Goal: Task Accomplishment & Management: Use online tool/utility

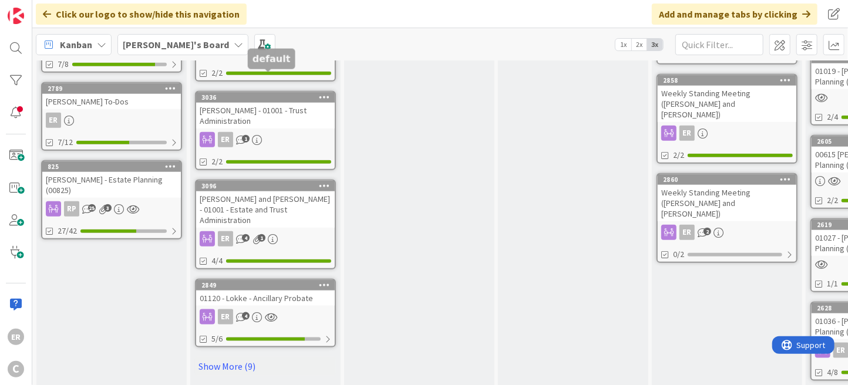
scroll to position [646, 0]
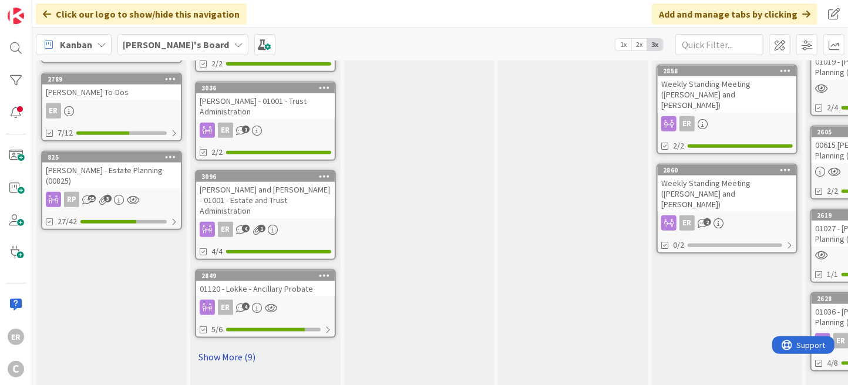
click at [237, 348] on link "Show More (9)" at bounding box center [265, 357] width 141 height 19
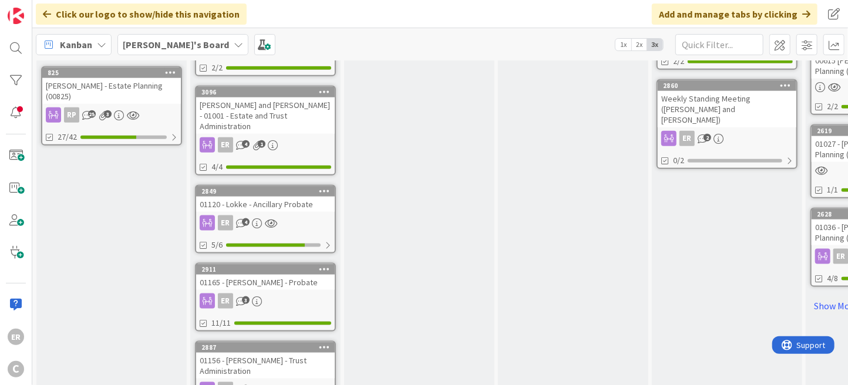
scroll to position [763, 0]
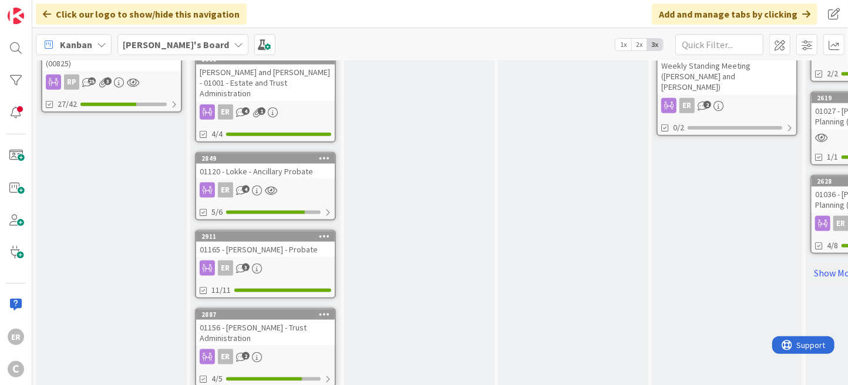
click at [278, 230] on link "2911 01165 - [PERSON_NAME] - Probate ER 3 11/11" at bounding box center [265, 264] width 141 height 69
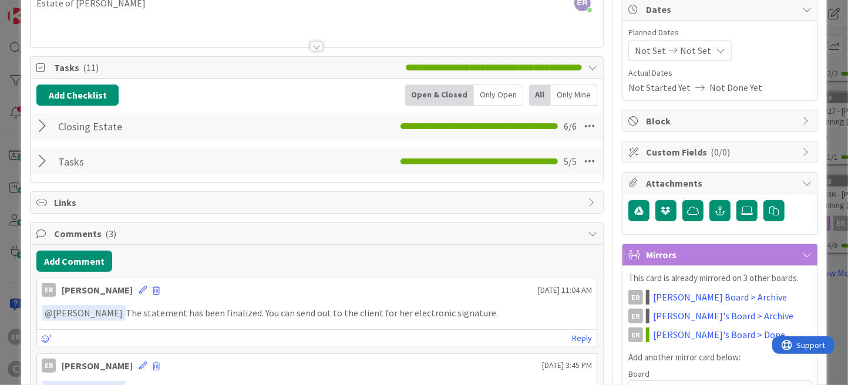
click at [43, 128] on div at bounding box center [43, 126] width 15 height 21
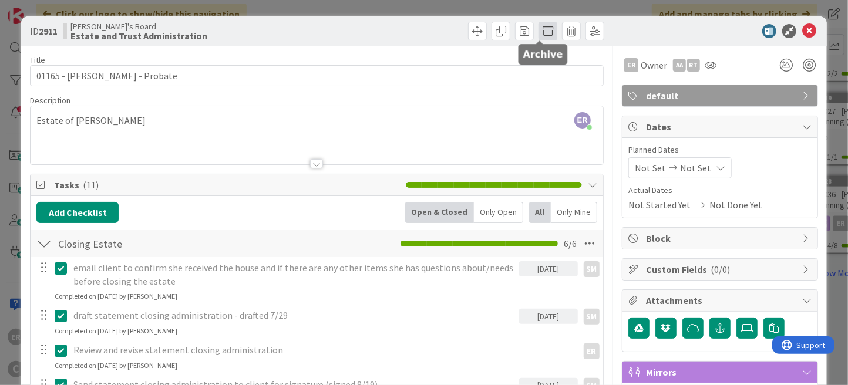
click at [539, 34] on span at bounding box center [548, 31] width 19 height 19
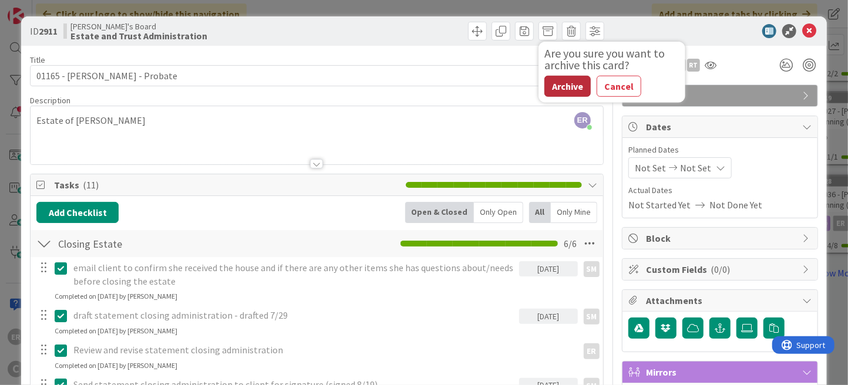
click at [559, 86] on button "Archive" at bounding box center [567, 86] width 46 height 21
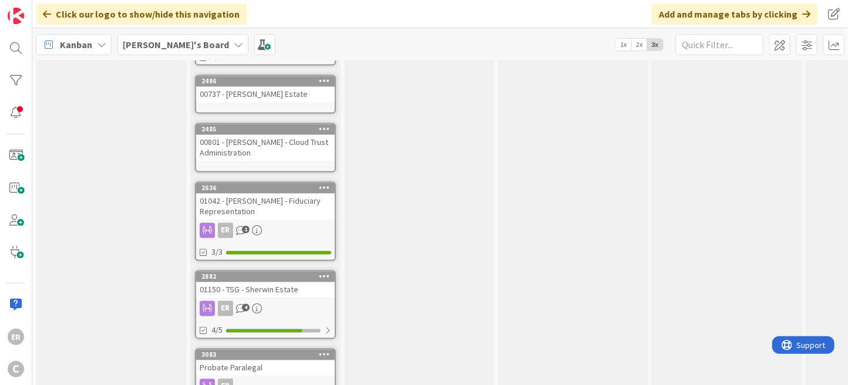
scroll to position [1215, 0]
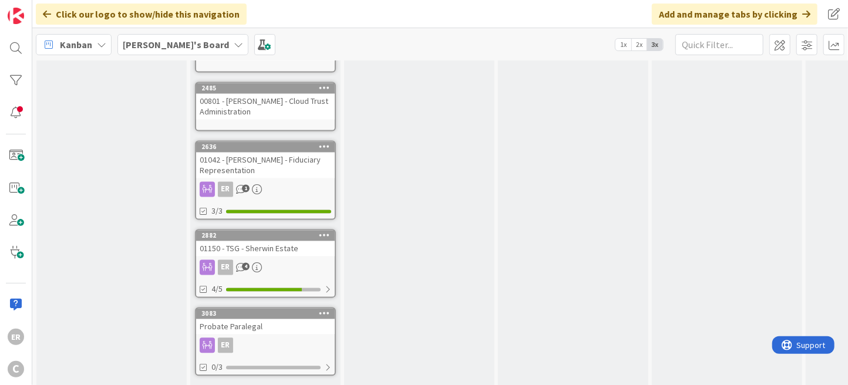
click at [308, 230] on link "2882 01150 - TSG - Sherwin Estate ER 4 4/5" at bounding box center [265, 264] width 141 height 69
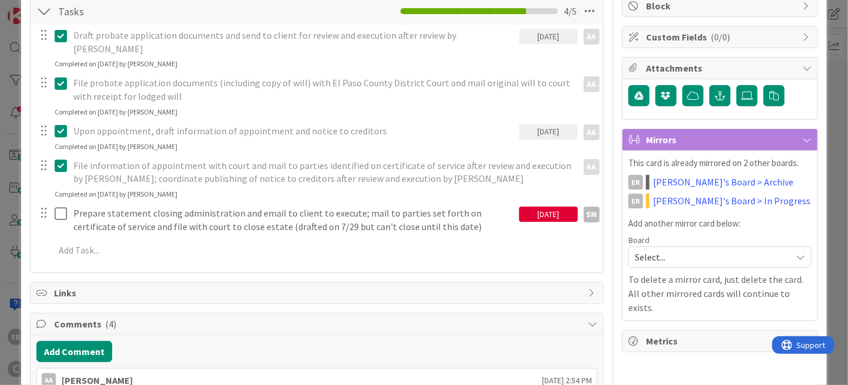
scroll to position [235, 0]
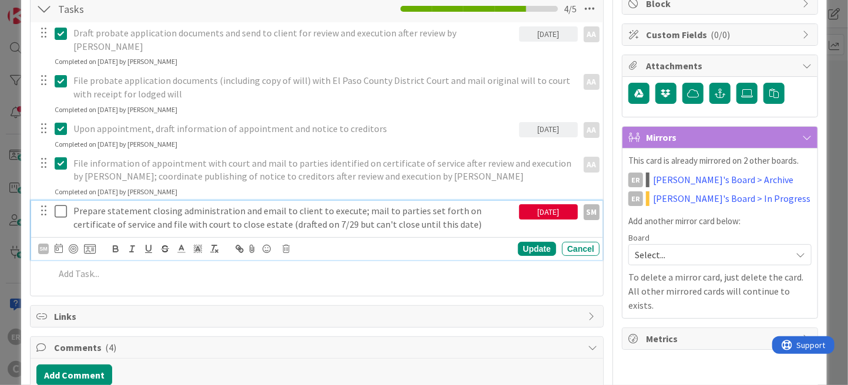
click at [56, 204] on icon at bounding box center [64, 211] width 18 height 14
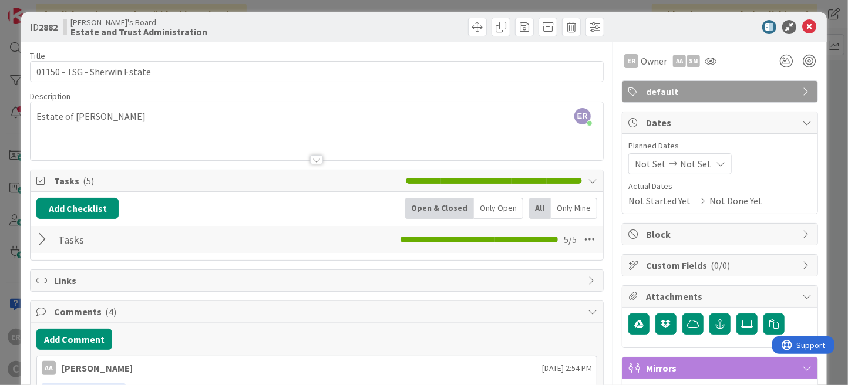
scroll to position [0, 0]
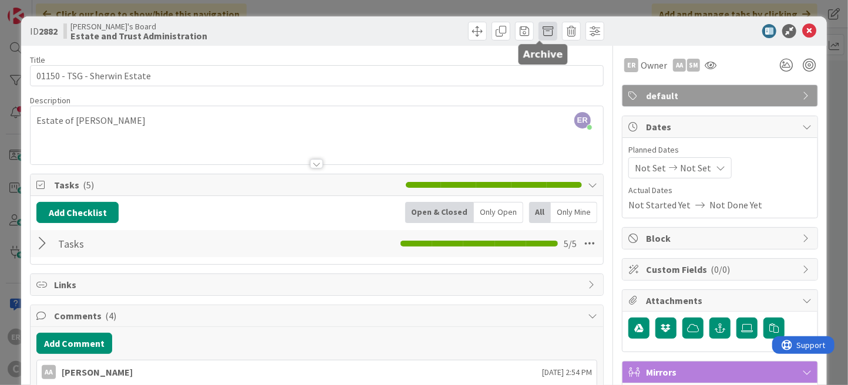
click at [539, 33] on span at bounding box center [548, 31] width 19 height 19
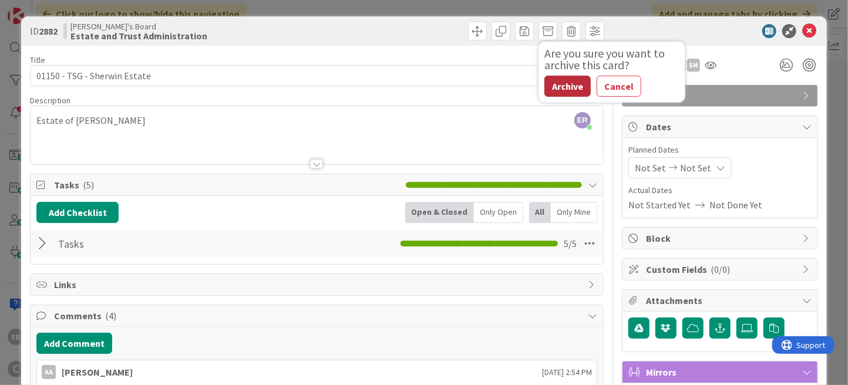
click at [556, 85] on button "Archive" at bounding box center [567, 86] width 46 height 21
